Goal: Task Accomplishment & Management: Manage account settings

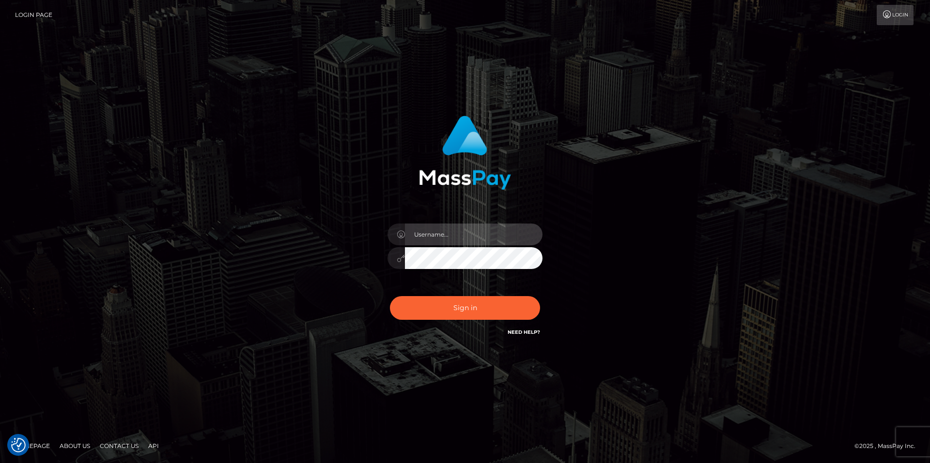
click at [435, 240] on input "text" at bounding box center [474, 235] width 138 height 22
click at [0, 463] on com-1password-button at bounding box center [0, 463] width 0 height 0
type input "smiley.throne"
click at [430, 231] on input "text" at bounding box center [474, 235] width 138 height 22
type input "smiley.throne"
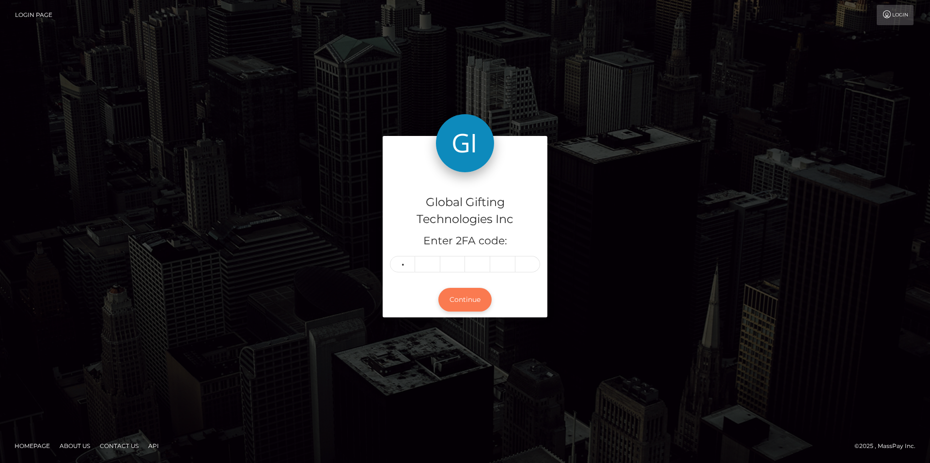
type input "4"
type input "8"
type input "2"
type input "8"
type input "4"
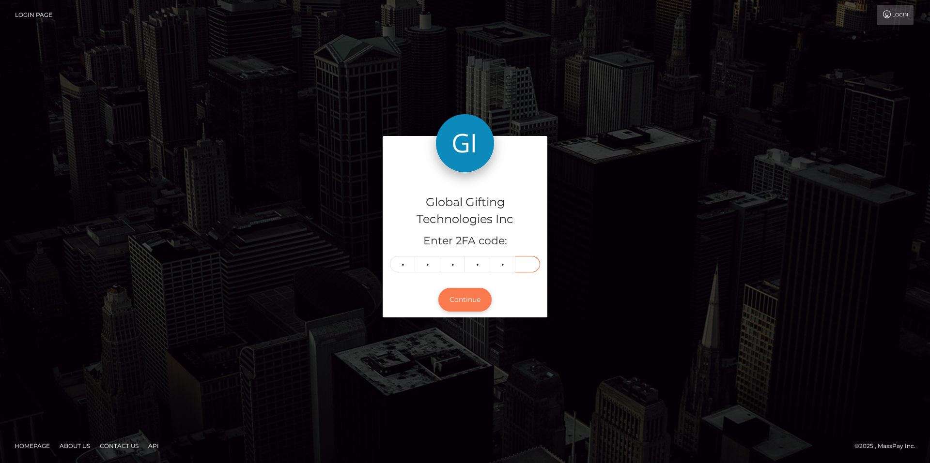
type input "5"
